Goal: Task Accomplishment & Management: Manage account settings

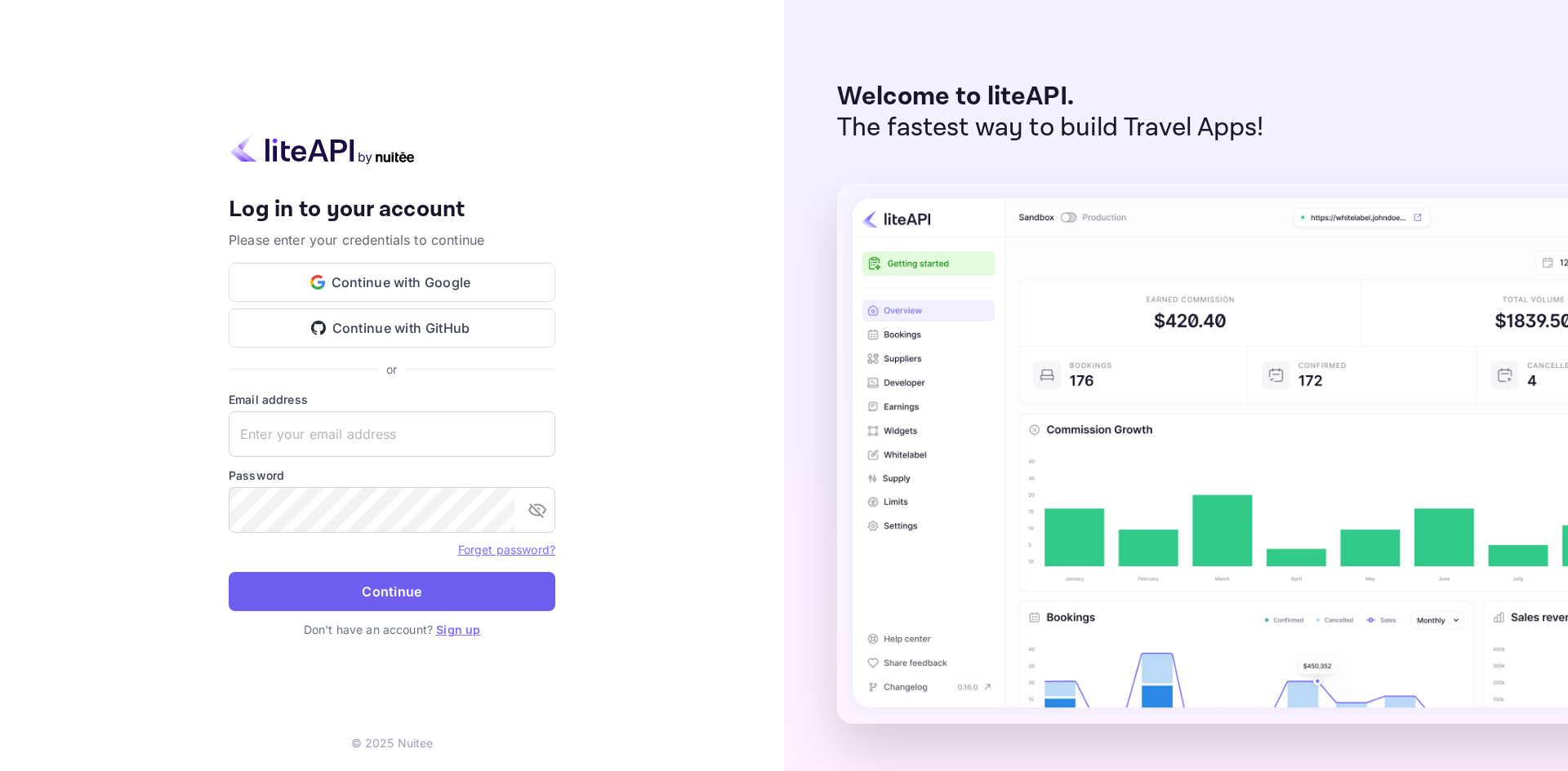
type input "[EMAIL_ADDRESS][DOMAIN_NAME]"
click at [345, 592] on button "Continue" at bounding box center [391, 592] width 327 height 39
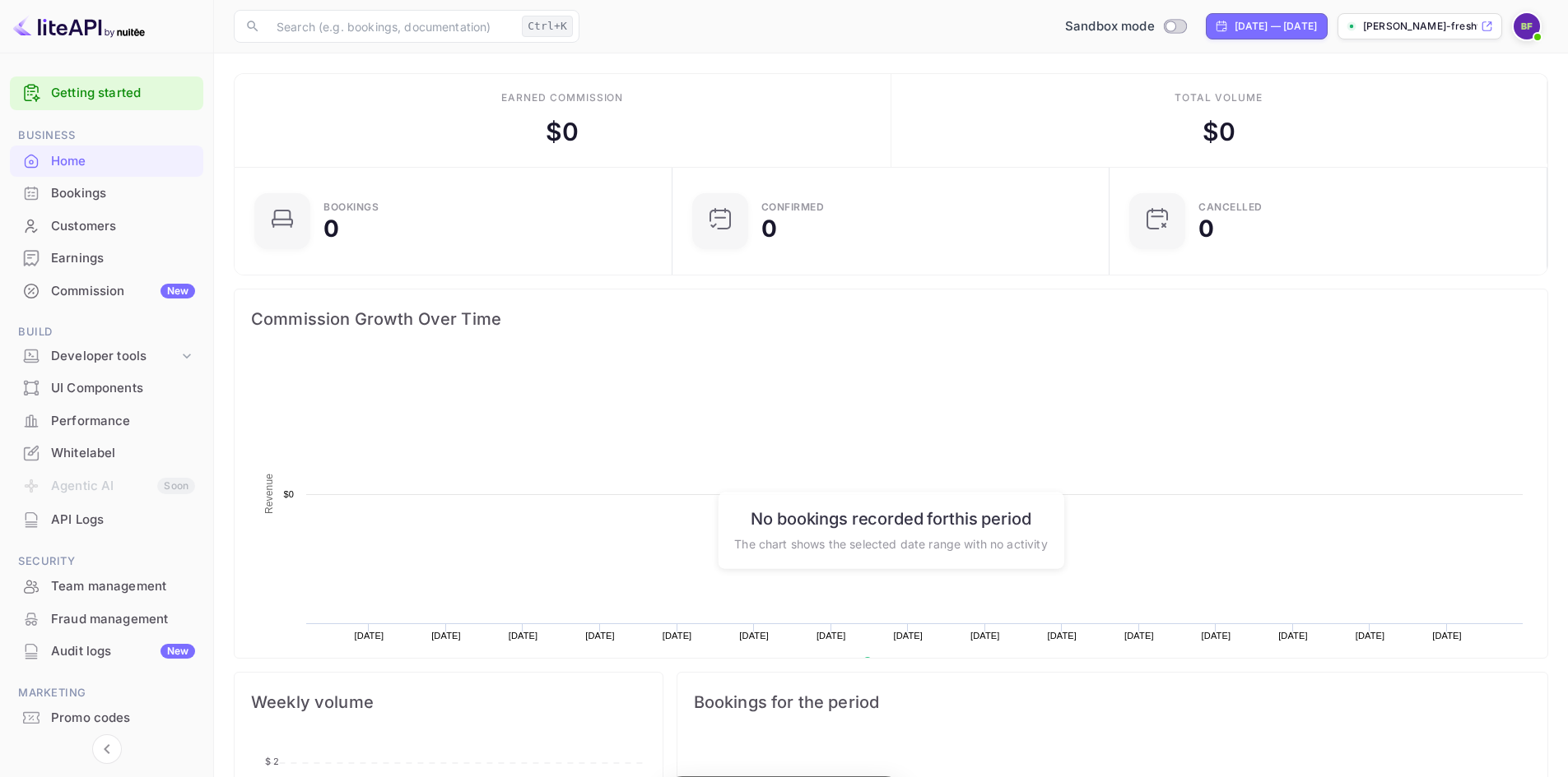
scroll to position [255, 415]
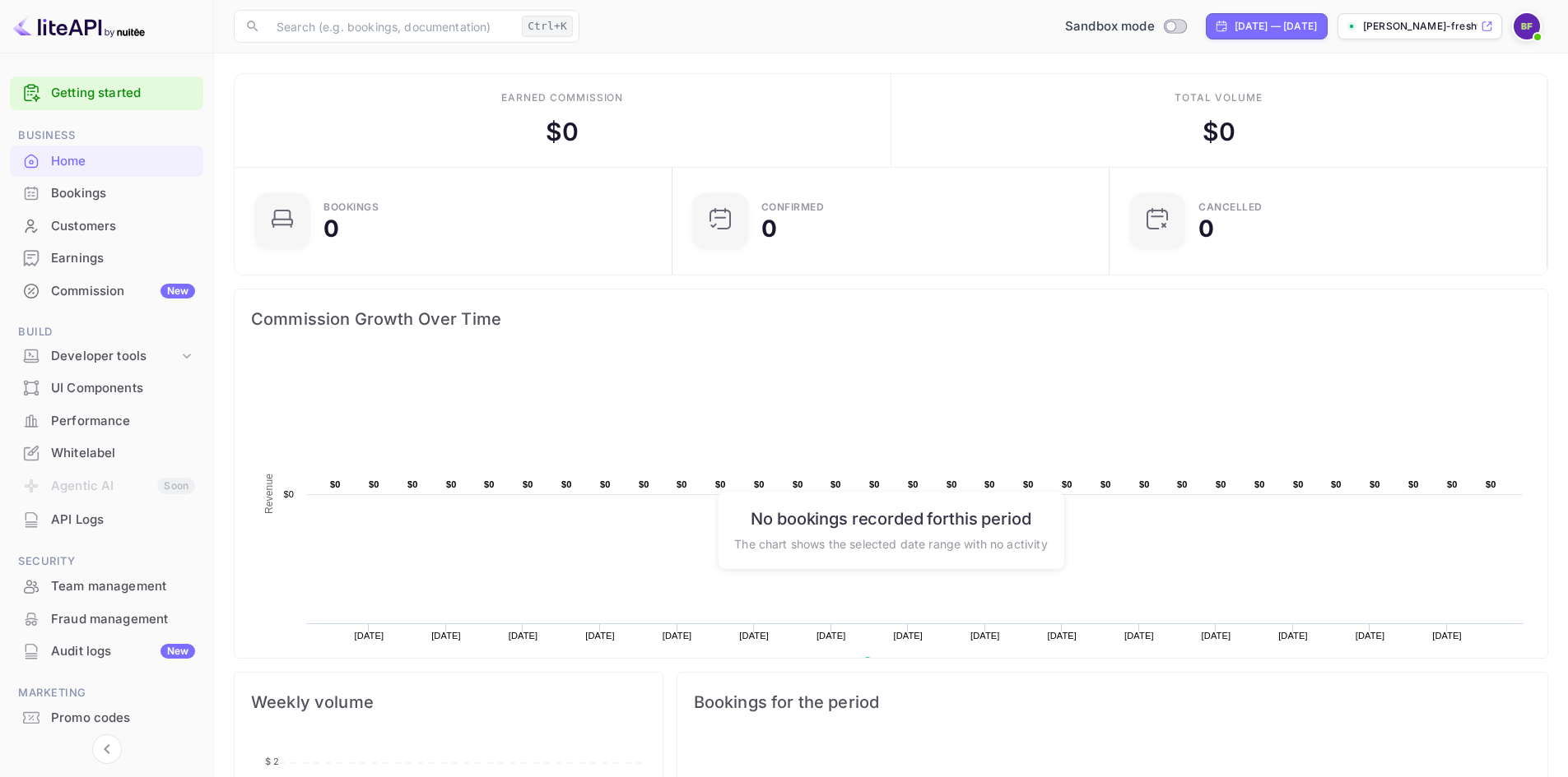
click at [109, 297] on div "Commission New" at bounding box center [123, 291] width 144 height 19
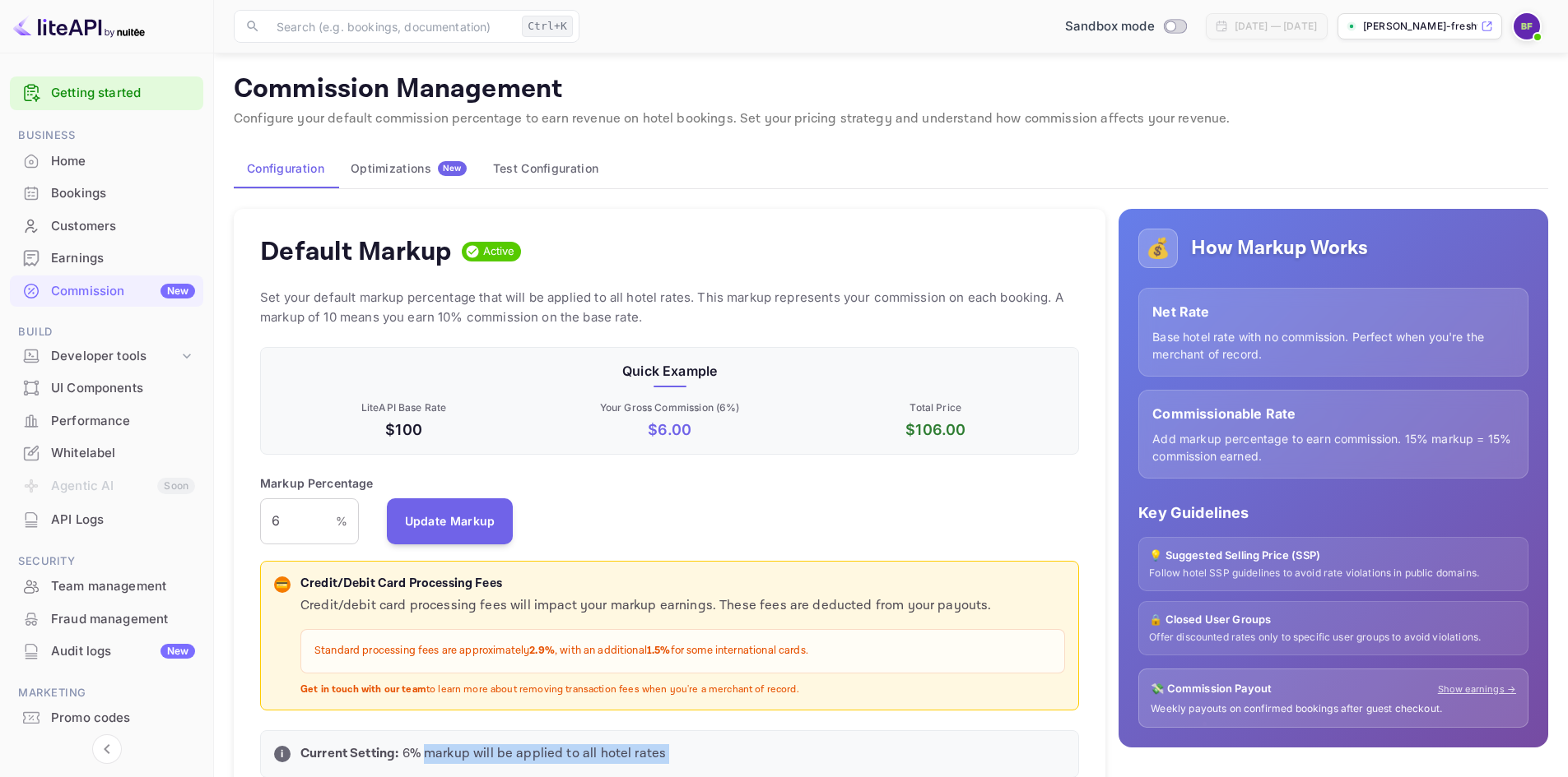
scroll to position [873, 0]
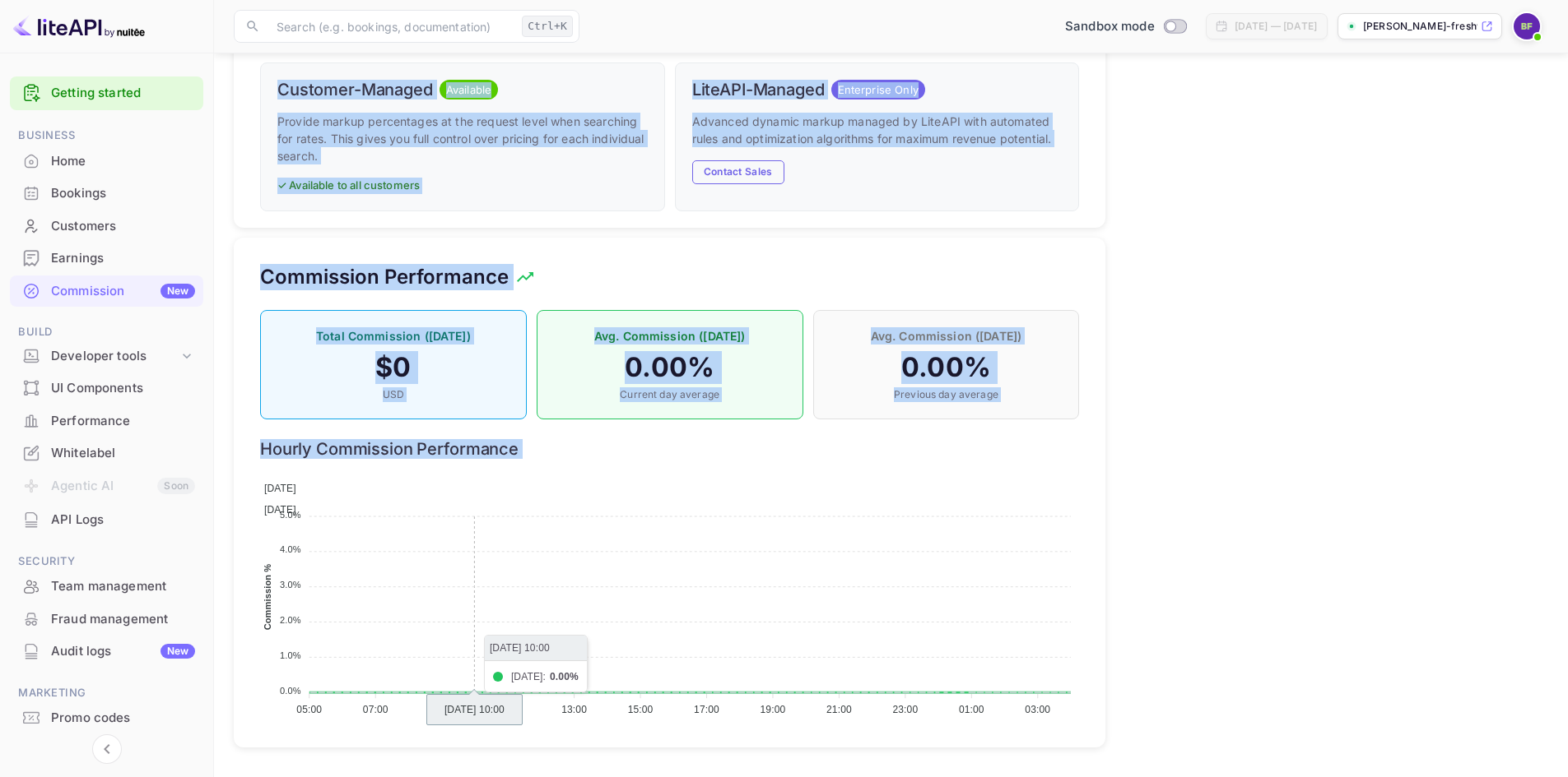
drag, startPoint x: 425, startPoint y: 733, endPoint x: 500, endPoint y: 637, distance: 121.8
click at [500, 637] on div "Default Markup Active Set your default markup percentage that will be applied t…" at bounding box center [663, 40] width 885 height 1435
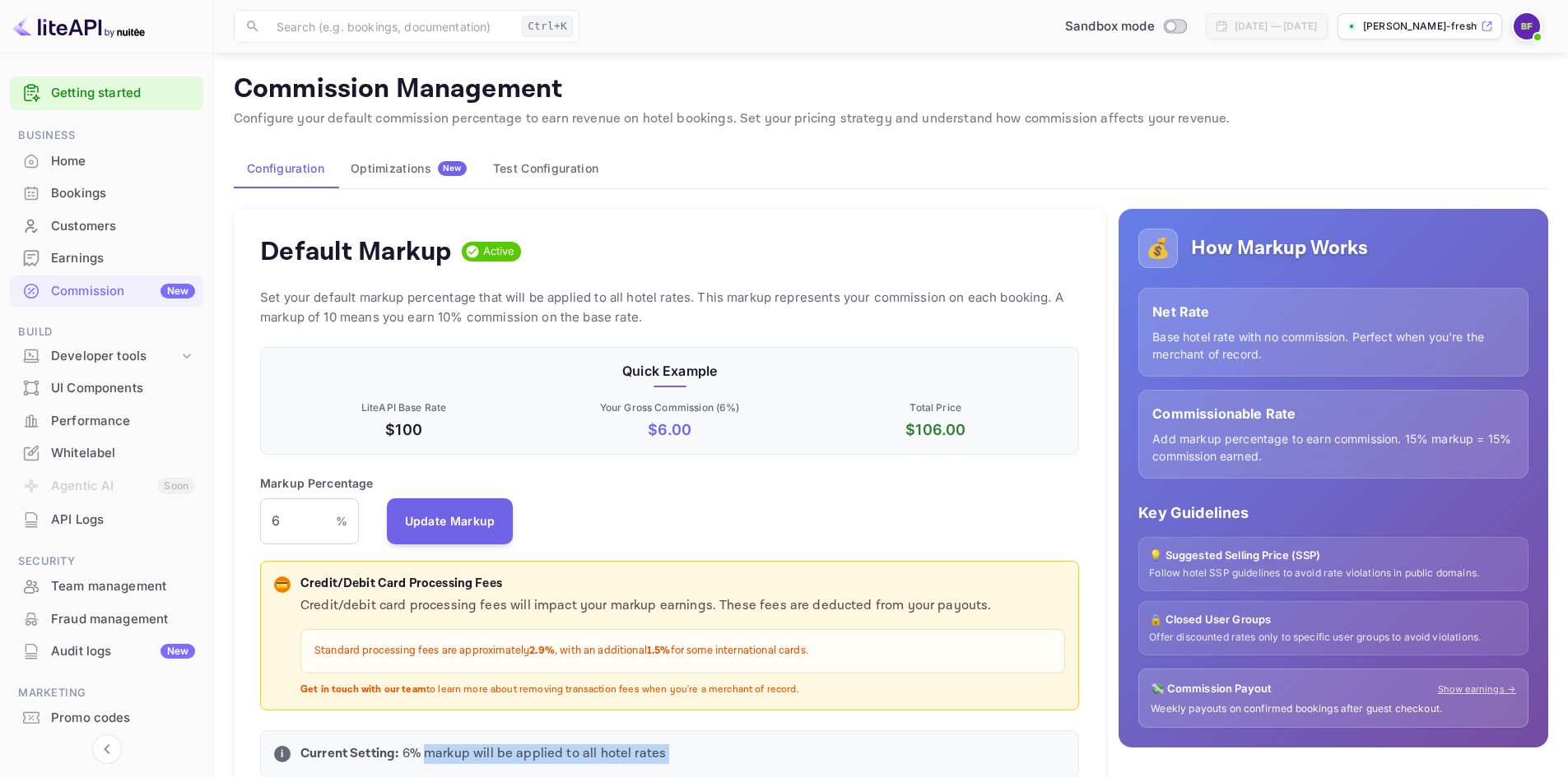
scroll to position [679, 0]
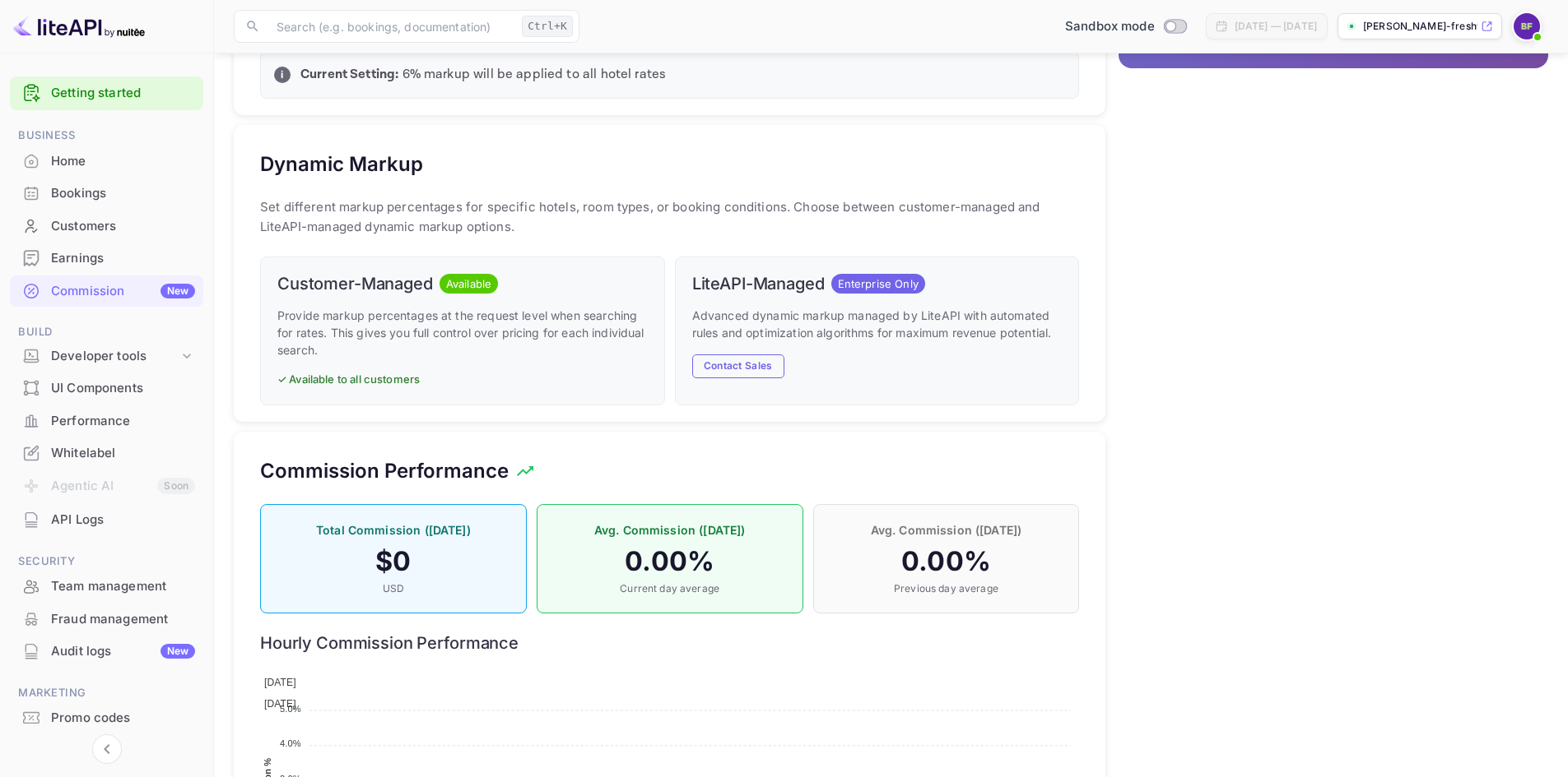
drag, startPoint x: 1526, startPoint y: 400, endPoint x: 1422, endPoint y: 402, distance: 104.0
click at [1422, 402] on div "💰 How Markup Works Net Rate Base hotel rate with no commission. Perfect when yo…" at bounding box center [1327, 234] width 443 height 1435
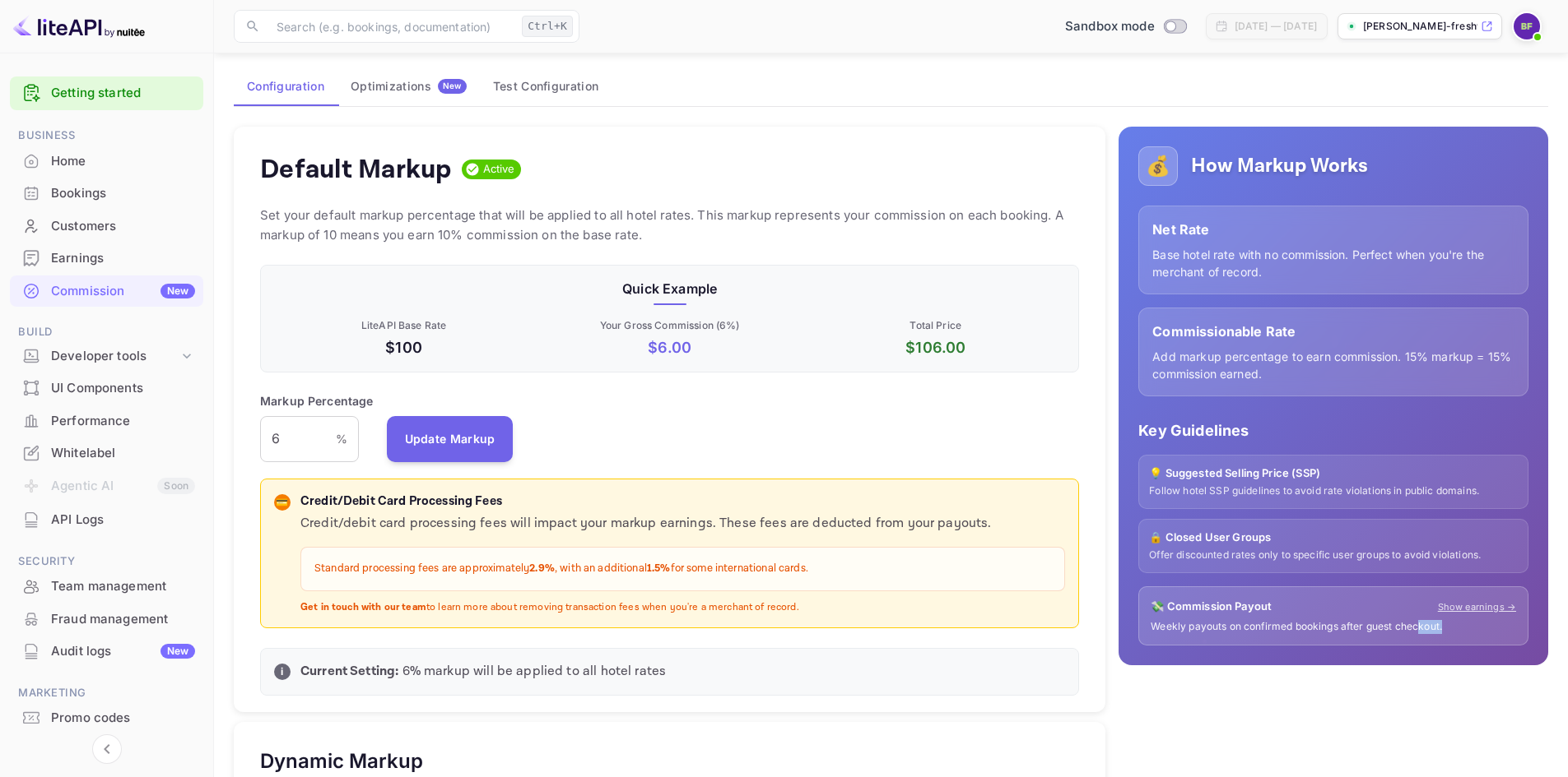
scroll to position [75, 0]
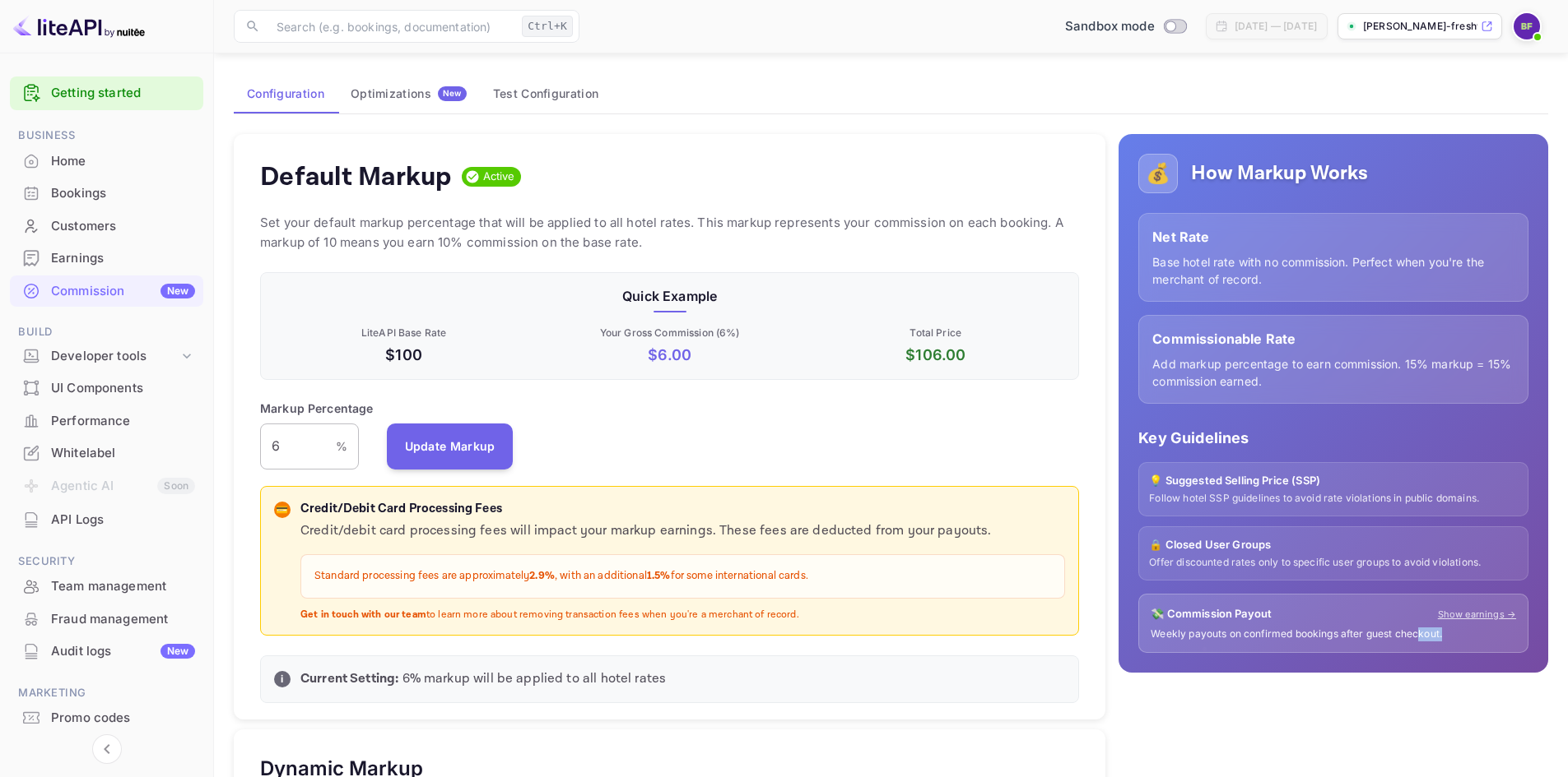
click at [299, 448] on input "6" at bounding box center [298, 446] width 76 height 46
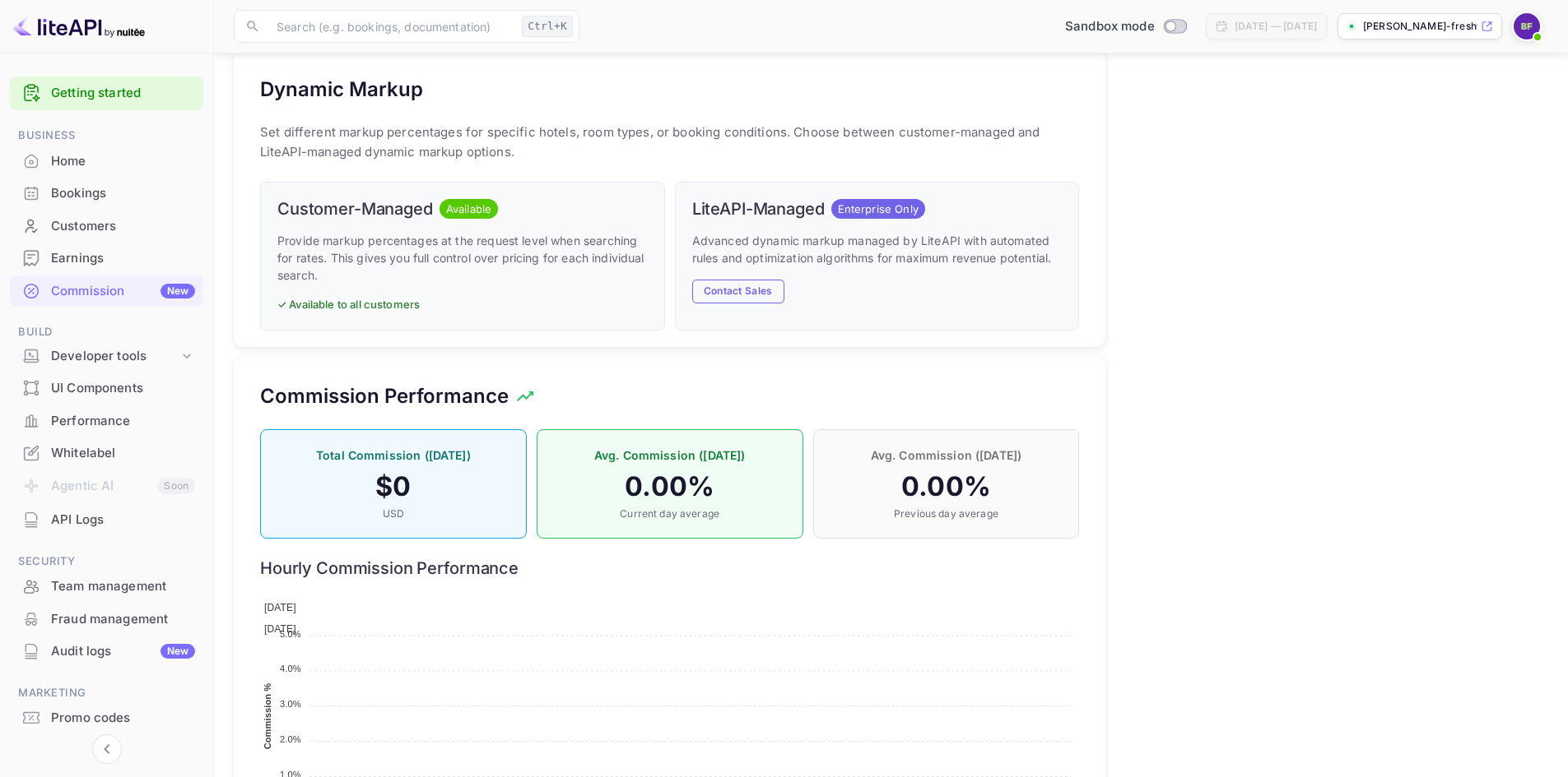
type input "8"
click at [483, 392] on h5 "Commission Performance" at bounding box center [385, 397] width 249 height 26
click at [554, 330] on div "Customer-Managed Available Provide markup percentages at the request level when…" at bounding box center [462, 256] width 405 height 149
click at [559, 330] on div "Customer-Managed Available Provide markup percentages at the request level when…" at bounding box center [462, 256] width 405 height 149
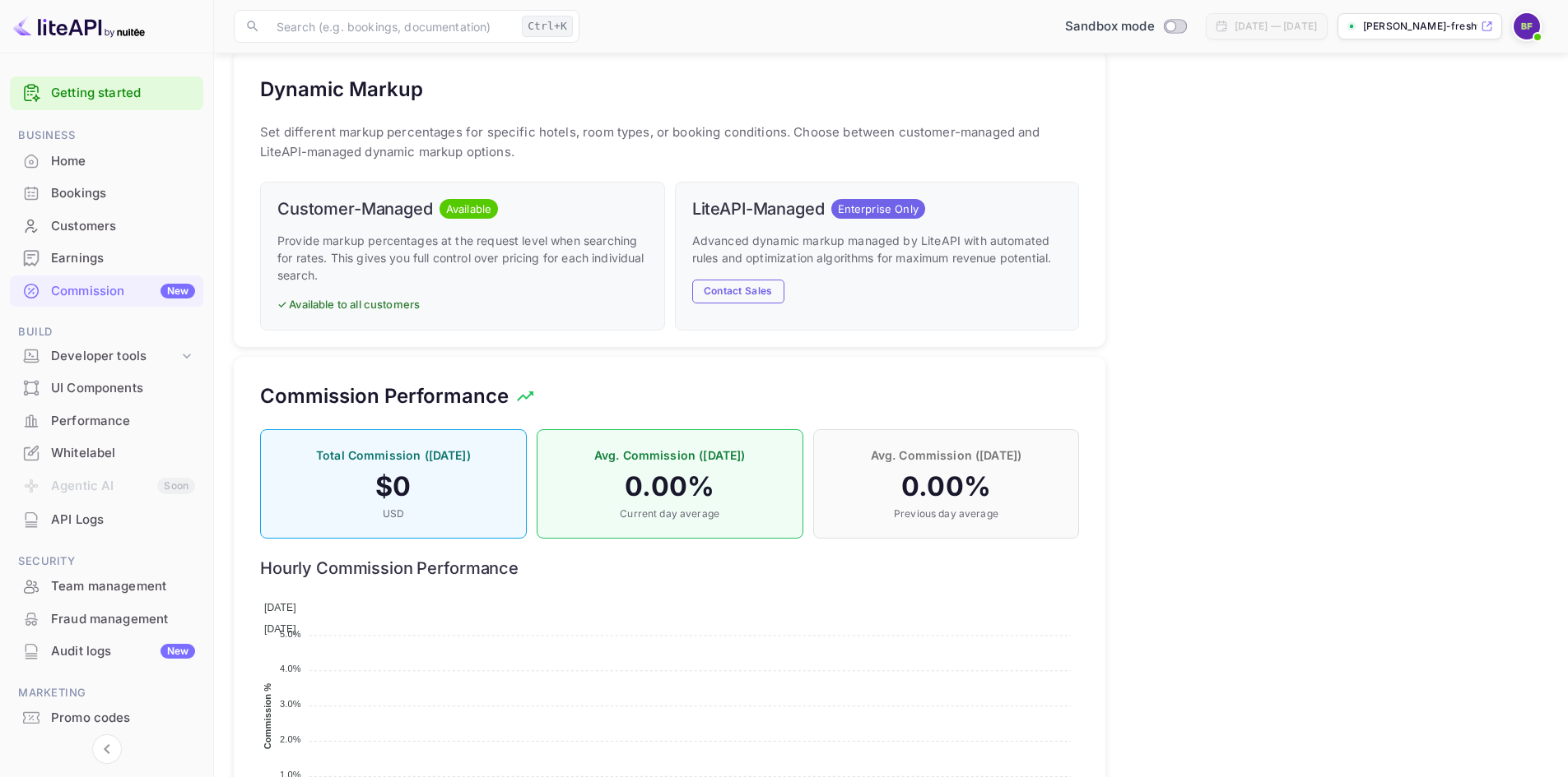
click at [756, 330] on div "LiteAPI-Managed Enterprise Only Advanced dynamic markup managed by LiteAPI with…" at bounding box center [877, 256] width 405 height 149
click at [167, 351] on div "Developer tools" at bounding box center [115, 356] width 128 height 19
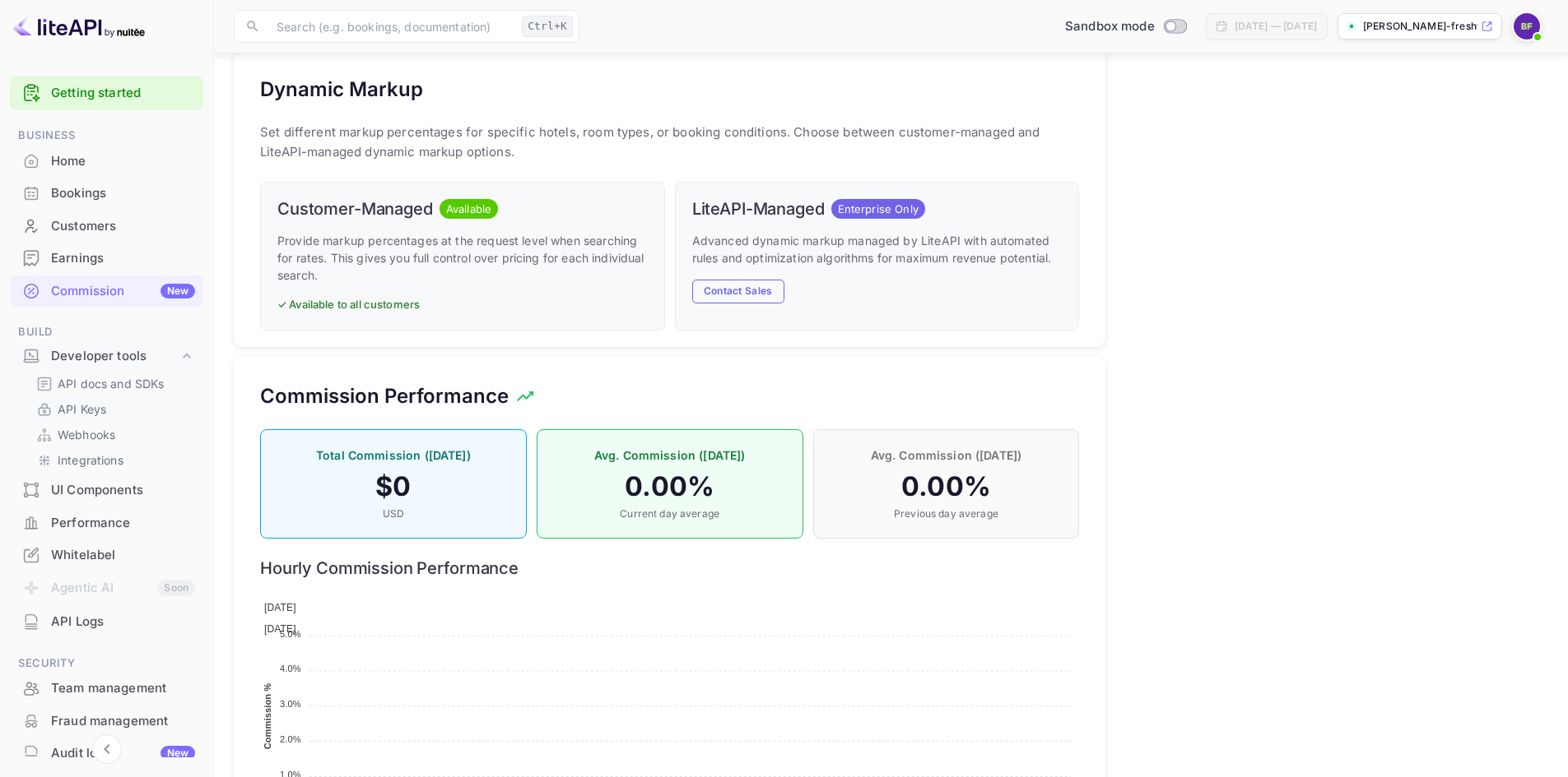
click at [90, 410] on p "API Keys" at bounding box center [81, 409] width 49 height 18
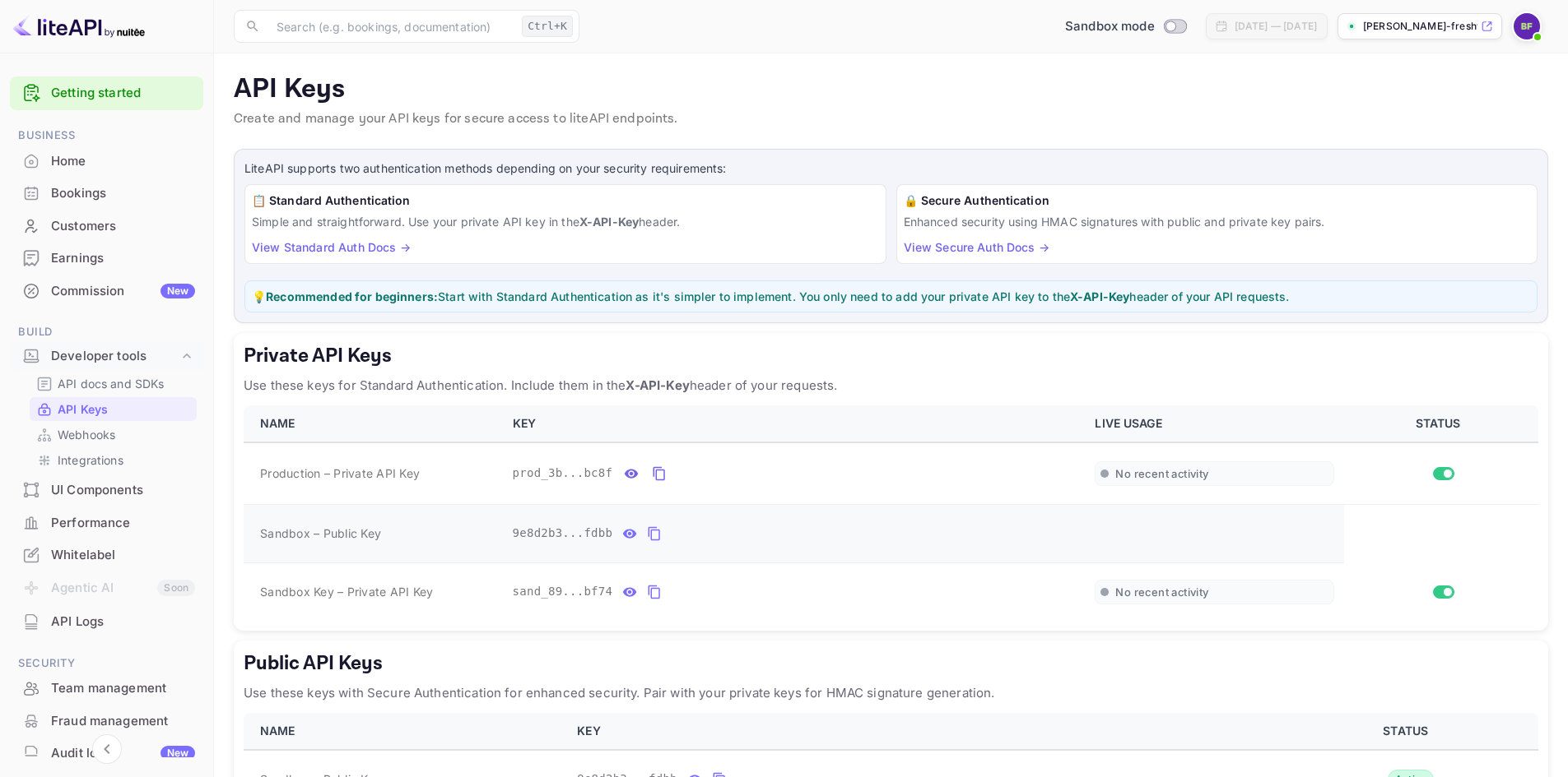
click at [649, 540] on icon "private api keys table" at bounding box center [654, 534] width 11 height 14
click at [593, 697] on p "Use these keys with Secure Authentication for enhanced security. Pair with your…" at bounding box center [890, 693] width 1294 height 19
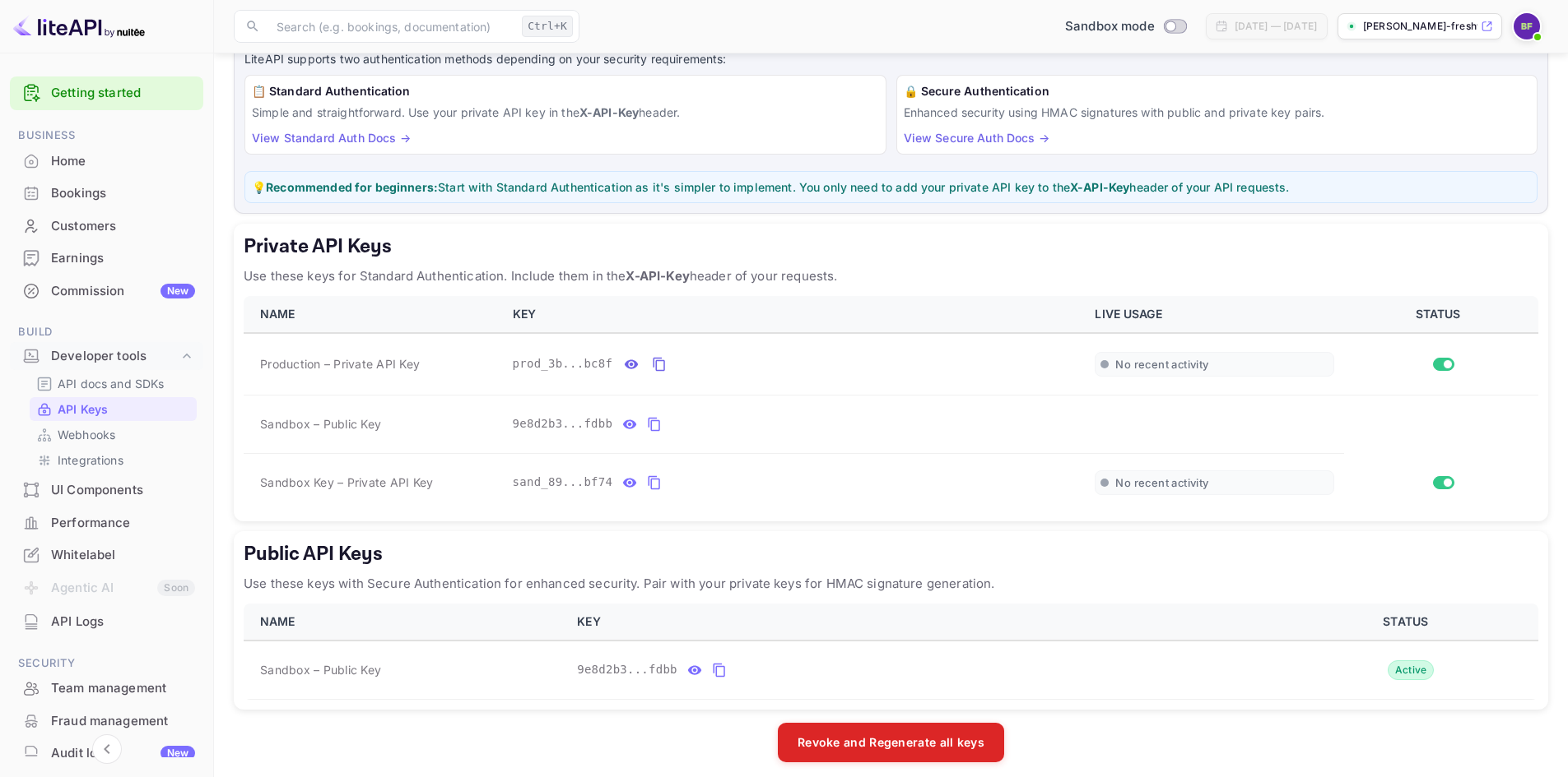
scroll to position [121, 0]
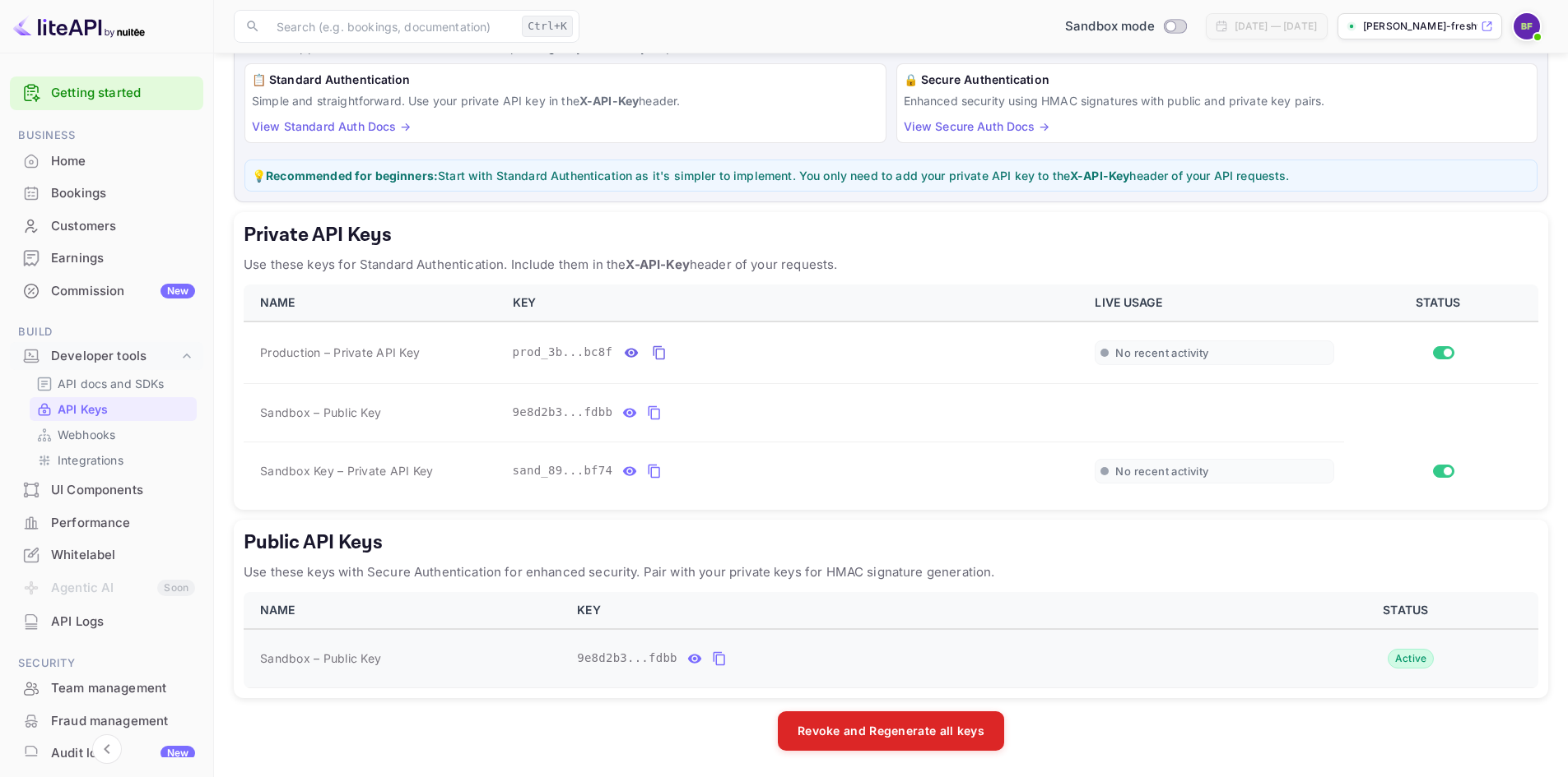
click at [998, 666] on div "9e8d2b3...fdbb" at bounding box center [923, 659] width 692 height 26
click at [917, 642] on td "9e8d2b3...fdbb" at bounding box center [923, 658] width 712 height 59
click at [650, 614] on th "KEY" at bounding box center [923, 610] width 712 height 37
click at [713, 661] on icon "public api keys table" at bounding box center [719, 659] width 15 height 19
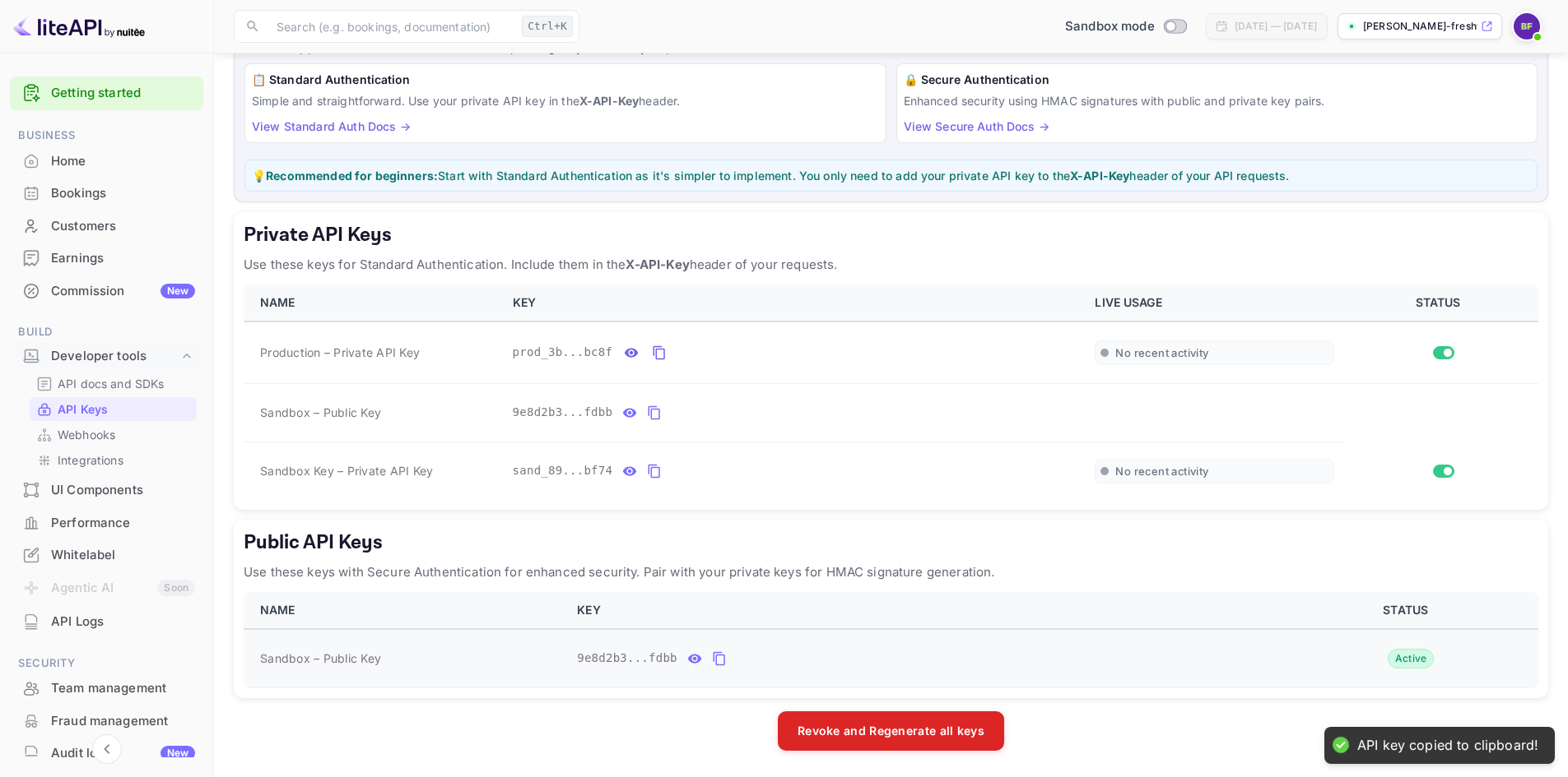
click at [712, 663] on icon "public api keys table" at bounding box center [719, 659] width 15 height 19
click at [910, 241] on h5 "Private API Keys" at bounding box center [890, 235] width 1294 height 26
click at [320, 592] on th "NAME" at bounding box center [405, 610] width 324 height 37
click at [1136, 326] on td "No recent activity" at bounding box center [1214, 353] width 259 height 63
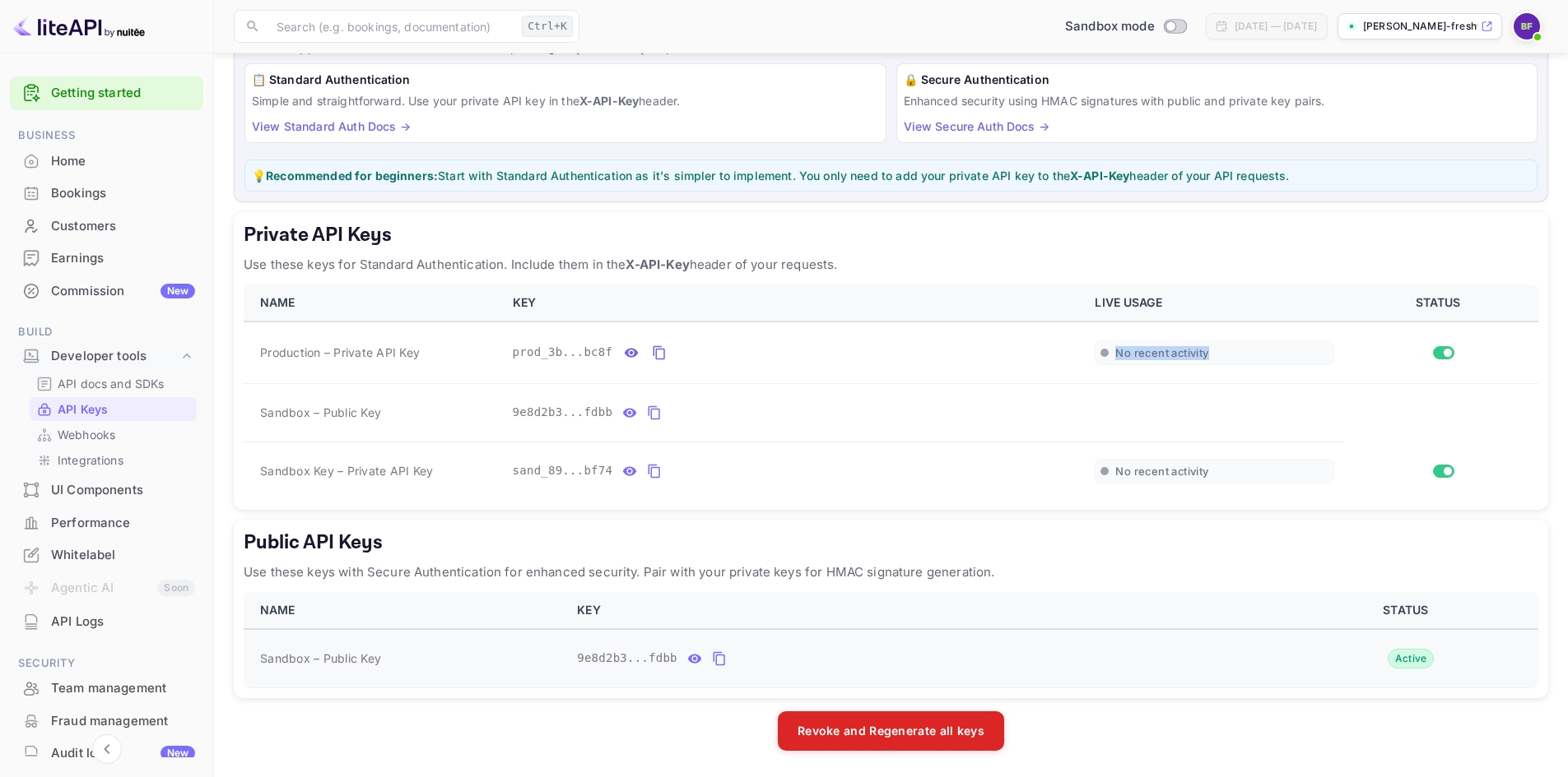
click at [712, 663] on icon "public api keys table" at bounding box center [719, 659] width 15 height 19
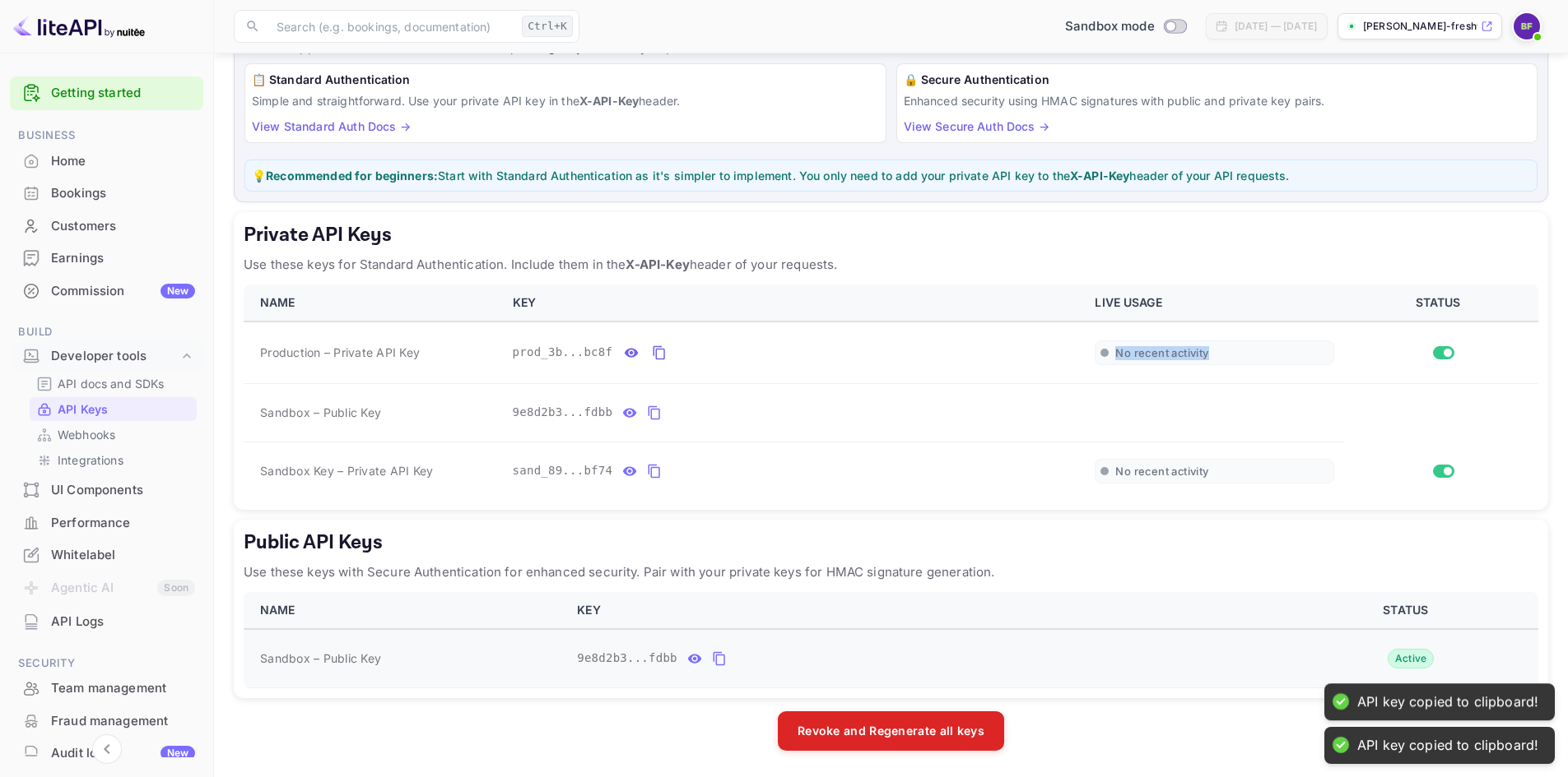
click at [715, 661] on icon "public api keys table" at bounding box center [718, 660] width 11 height 14
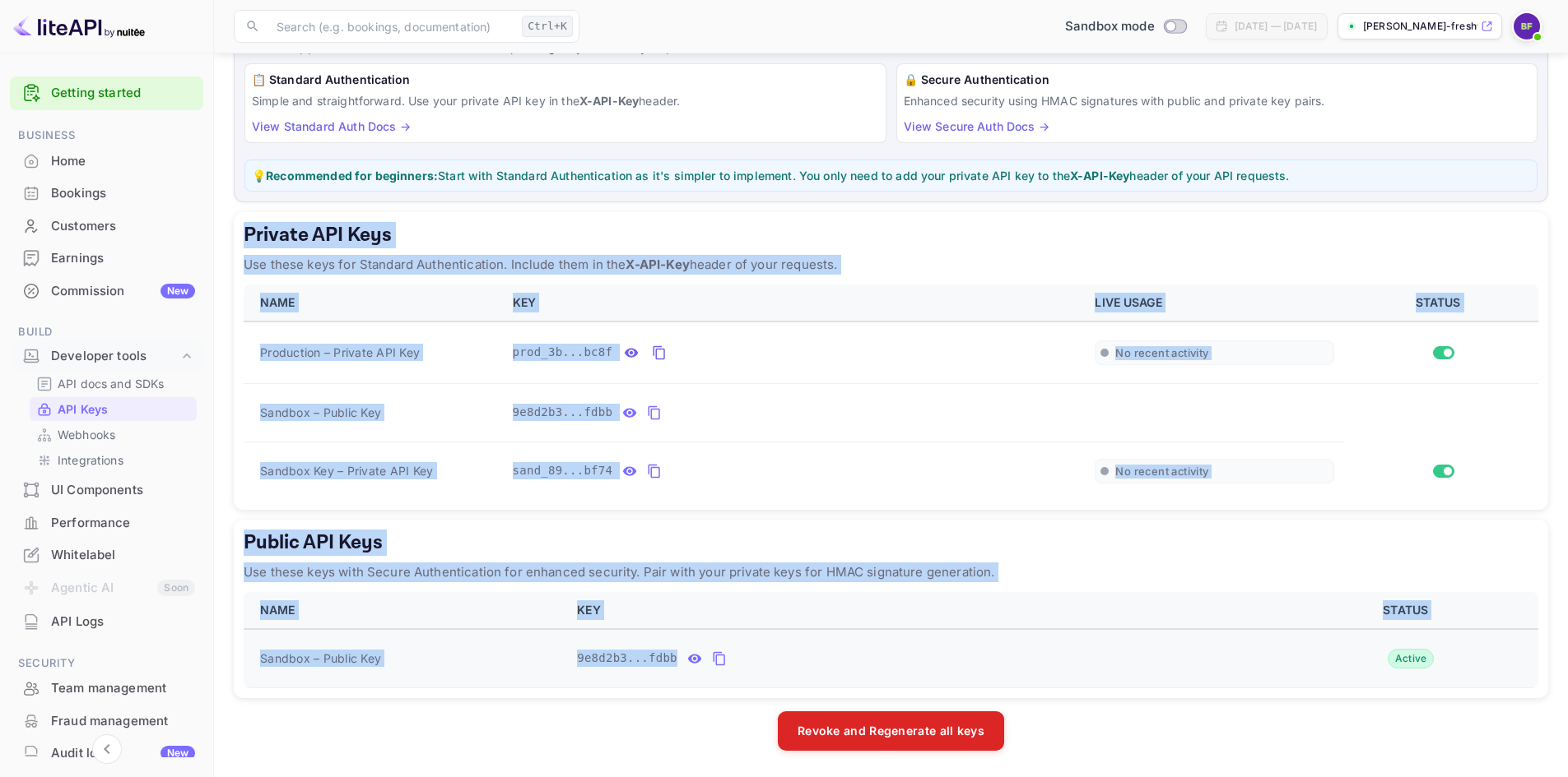
drag, startPoint x: 238, startPoint y: 239, endPoint x: 769, endPoint y: 674, distance: 686.4
click at [769, 674] on div "LiteAPI supports two authentication methods depending on your security requirem…" at bounding box center [890, 390] width 1314 height 723
copy div "Private API Keys Use these keys for Standard Authentication. Include them in th…"
click at [647, 474] on icon "private api keys table" at bounding box center [654, 471] width 15 height 19
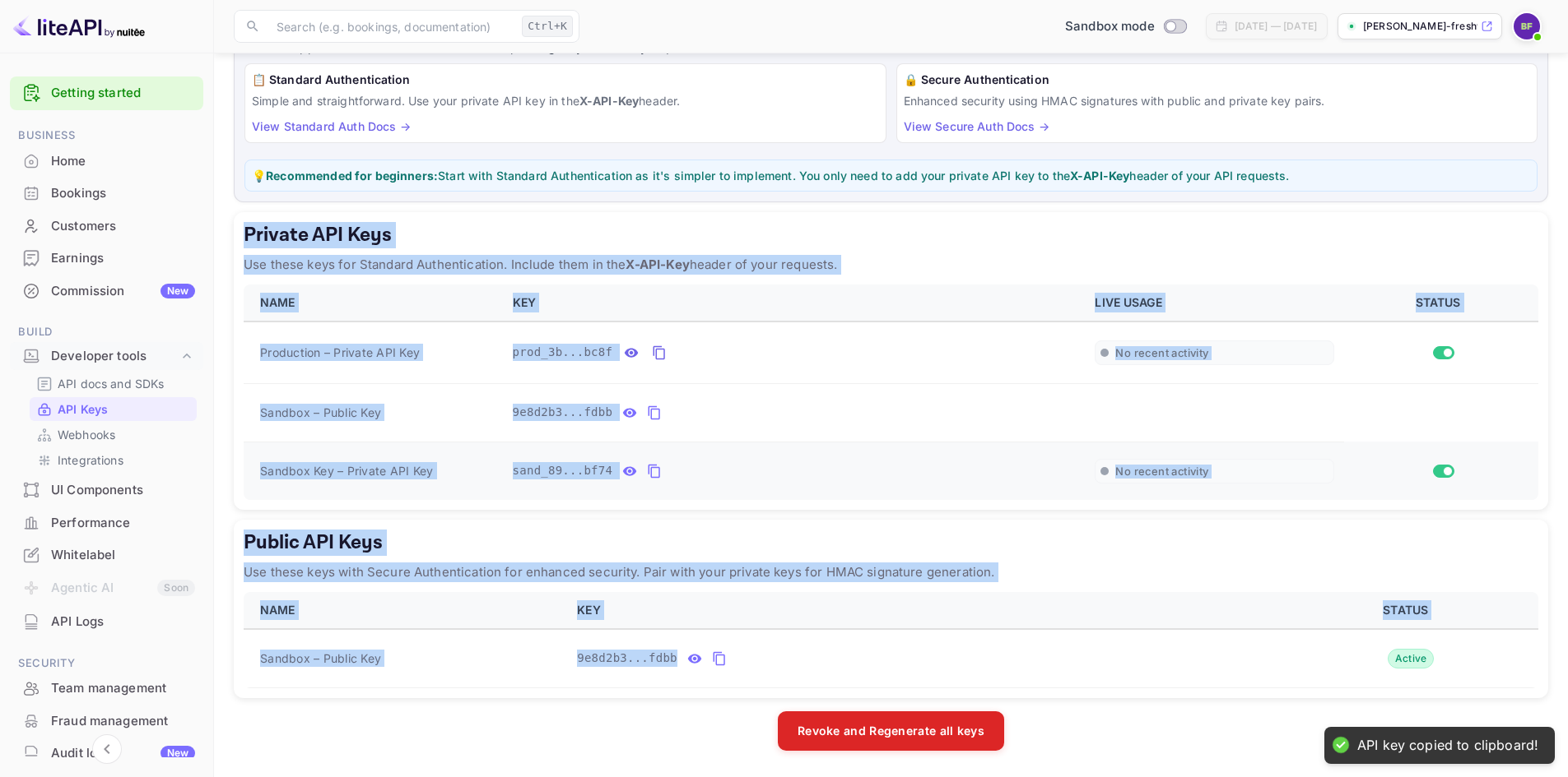
click at [647, 474] on icon "private api keys table" at bounding box center [654, 471] width 15 height 19
click at [647, 472] on icon "private api keys table" at bounding box center [654, 471] width 15 height 19
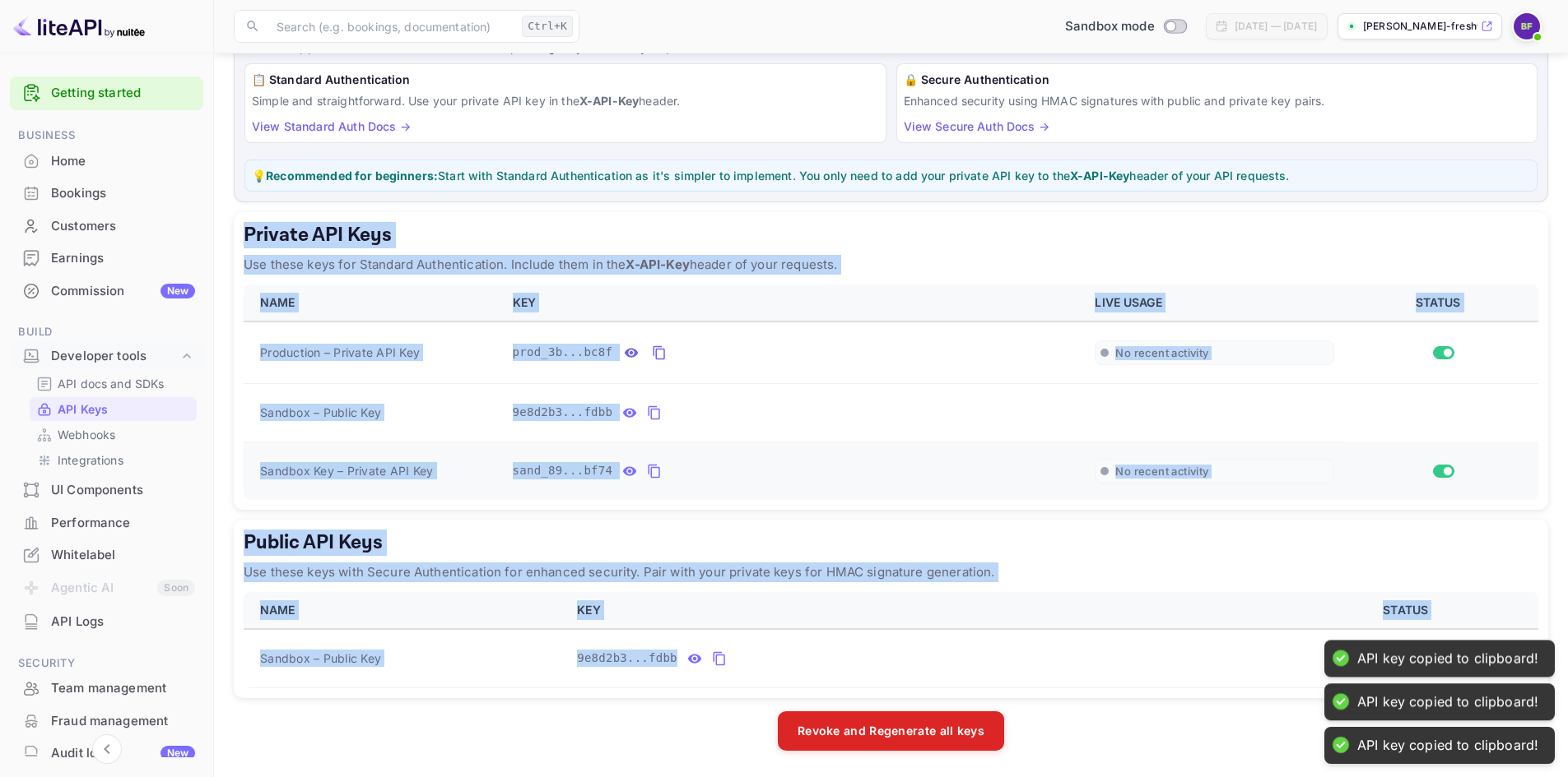
click at [647, 472] on icon "private api keys table" at bounding box center [654, 471] width 15 height 19
